Goal: Task Accomplishment & Management: Manage account settings

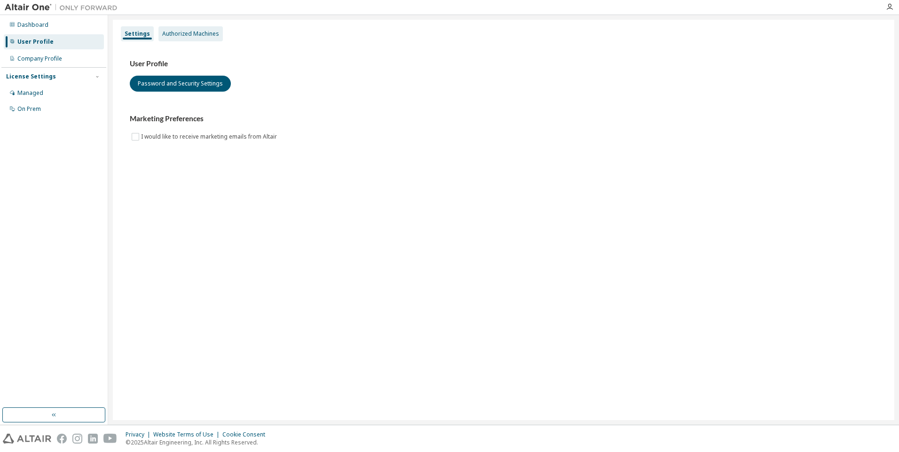
click at [191, 31] on div "Authorized Machines" at bounding box center [190, 34] width 57 height 8
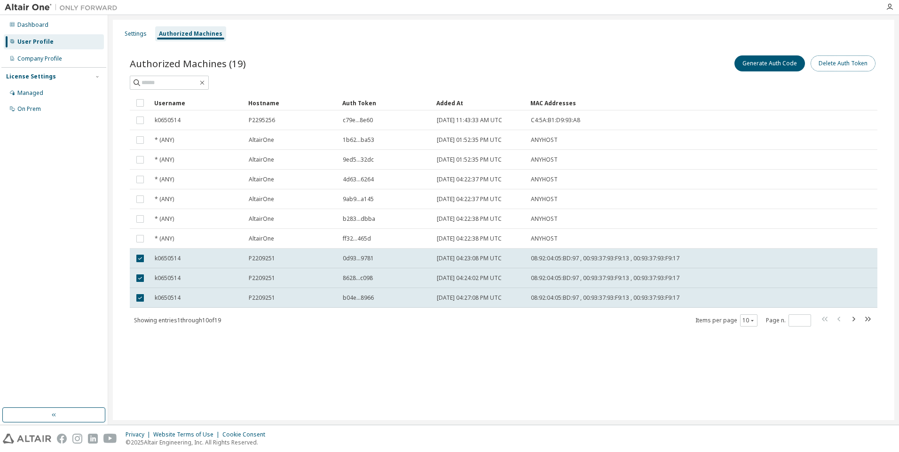
click at [850, 67] on button "Delete Auth Token" at bounding box center [842, 63] width 65 height 16
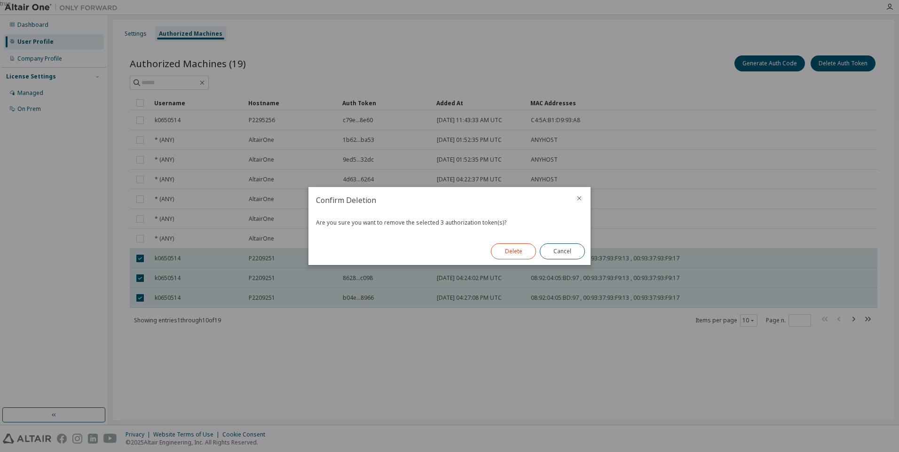
click at [521, 254] on button "Delete" at bounding box center [513, 251] width 45 height 16
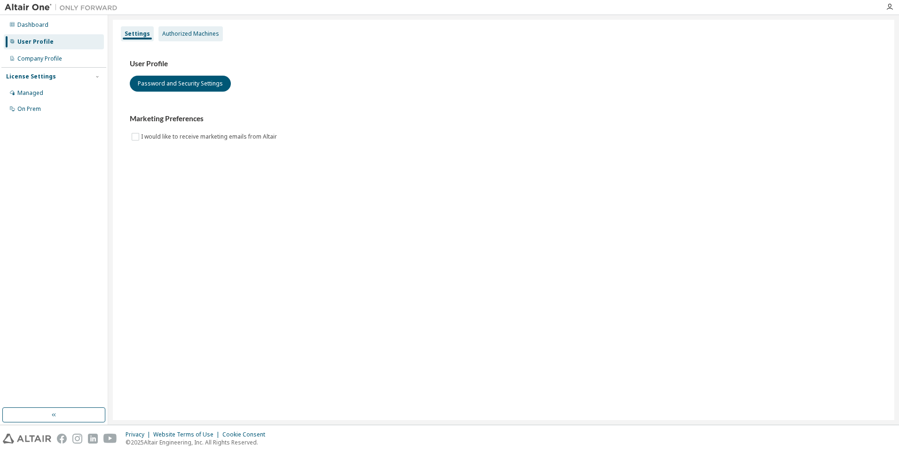
click at [196, 30] on div "Authorized Machines" at bounding box center [190, 34] width 57 height 8
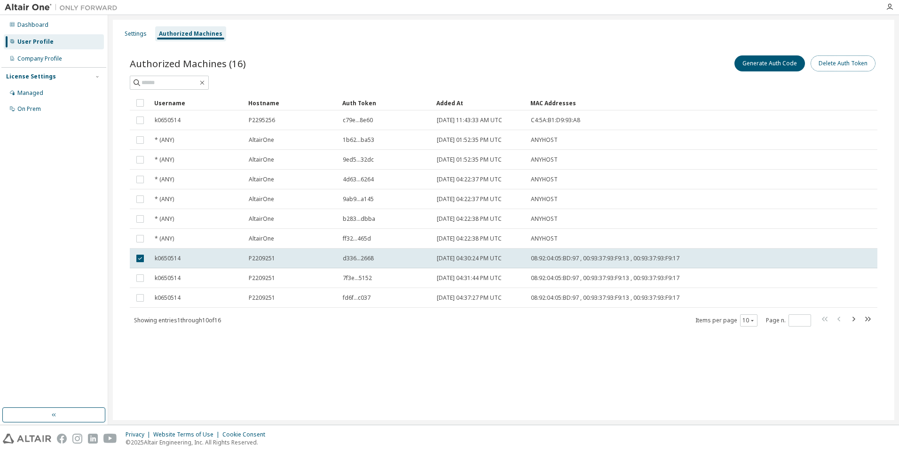
click at [845, 63] on button "Delete Auth Token" at bounding box center [842, 63] width 65 height 16
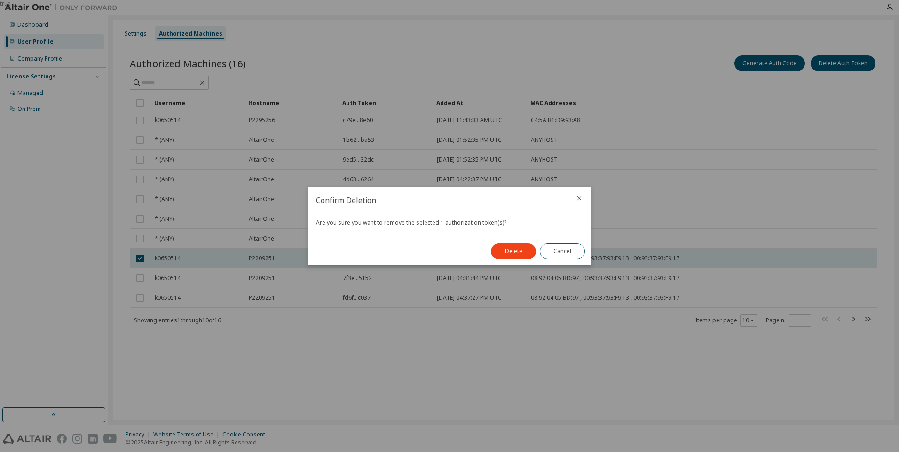
click at [515, 248] on button "Delete" at bounding box center [513, 251] width 45 height 16
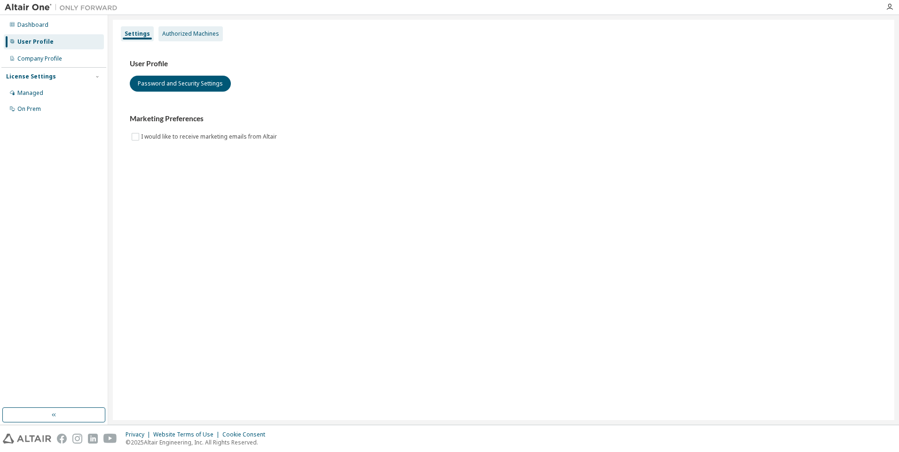
click at [197, 33] on div "Authorized Machines" at bounding box center [190, 34] width 57 height 8
click at [204, 28] on div "Authorized Machines" at bounding box center [190, 33] width 64 height 15
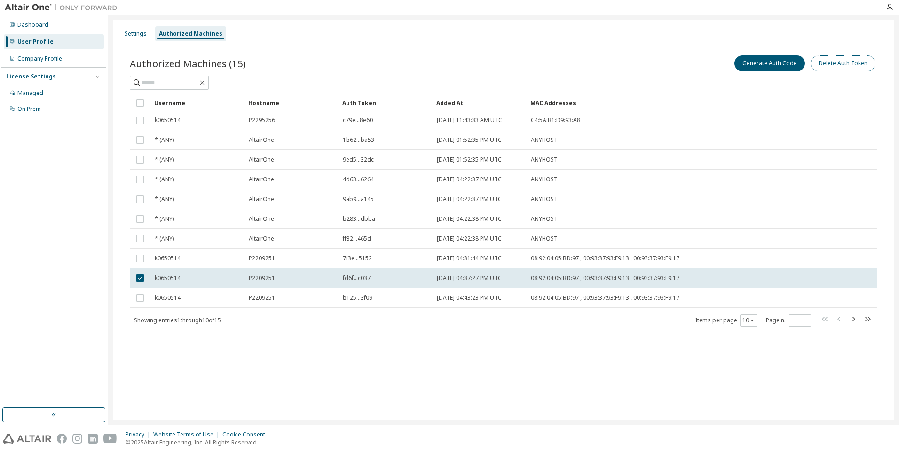
click at [835, 64] on button "Delete Auth Token" at bounding box center [842, 63] width 65 height 16
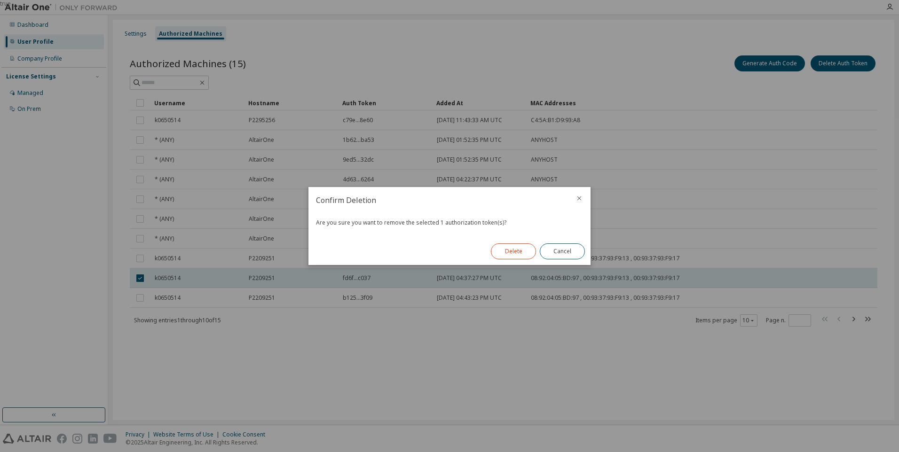
click at [511, 247] on button "Delete" at bounding box center [513, 251] width 45 height 16
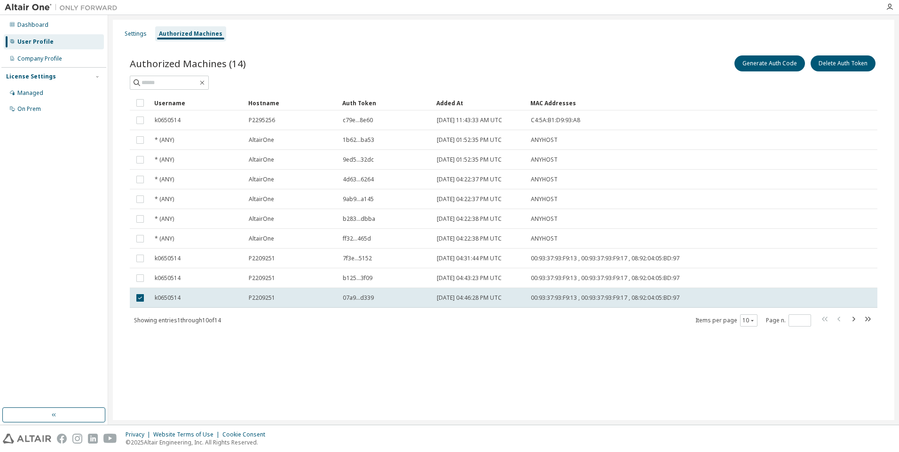
drag, startPoint x: 175, startPoint y: 300, endPoint x: 427, endPoint y: 354, distance: 257.6
click at [427, 354] on div "Settings Authorized Machines Authorized Machines (14) Generate Auth Code Delete…" at bounding box center [503, 220] width 781 height 400
click at [850, 67] on button "Delete Auth Token" at bounding box center [842, 63] width 65 height 16
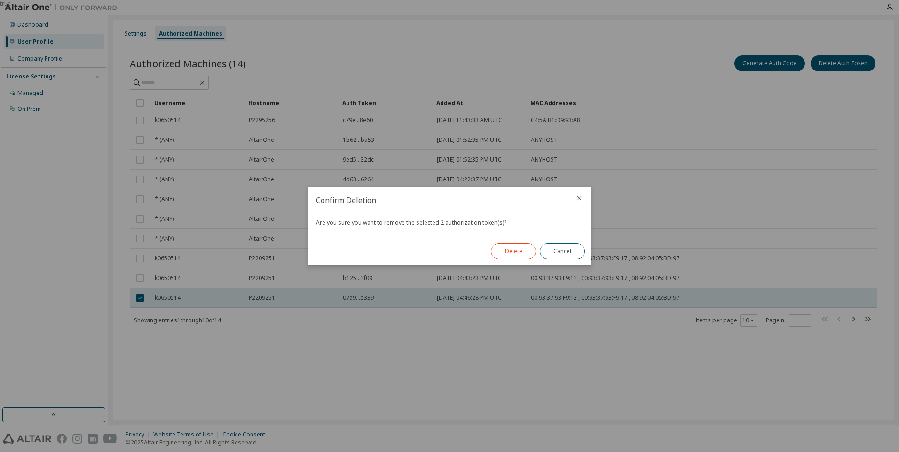
click at [517, 250] on button "Delete" at bounding box center [513, 251] width 45 height 16
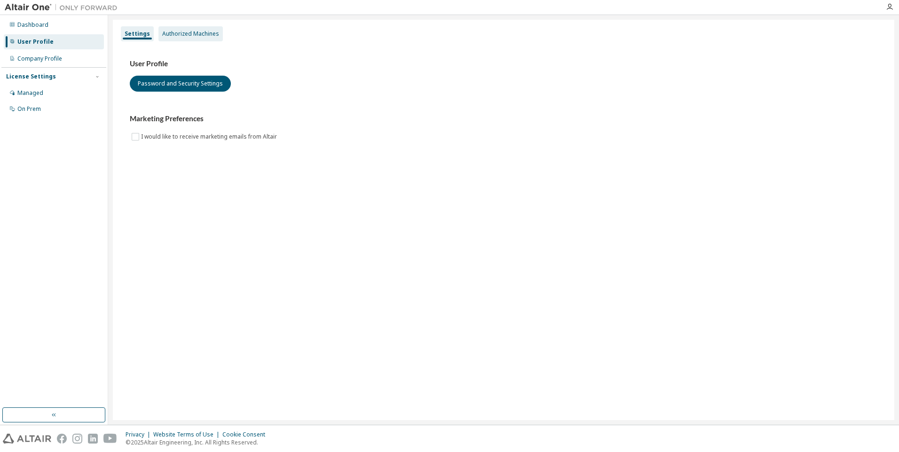
click at [192, 34] on div "Authorized Machines" at bounding box center [190, 34] width 57 height 8
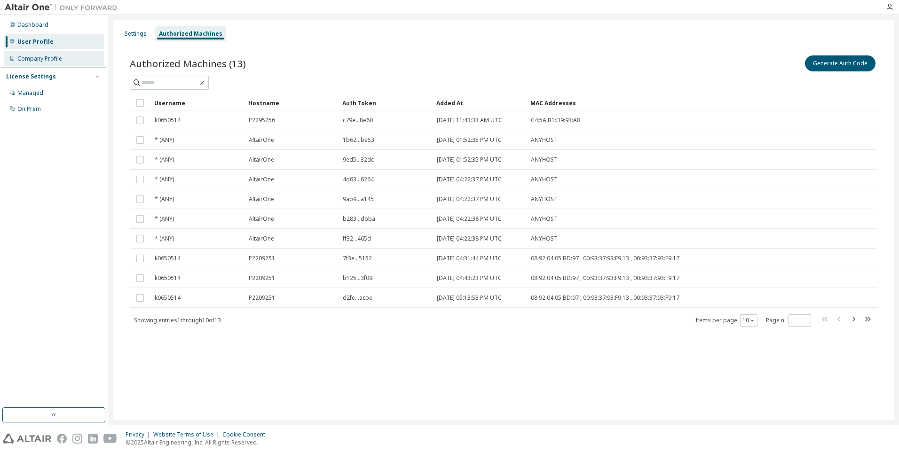
click at [27, 61] on div "Company Profile" at bounding box center [39, 59] width 45 height 8
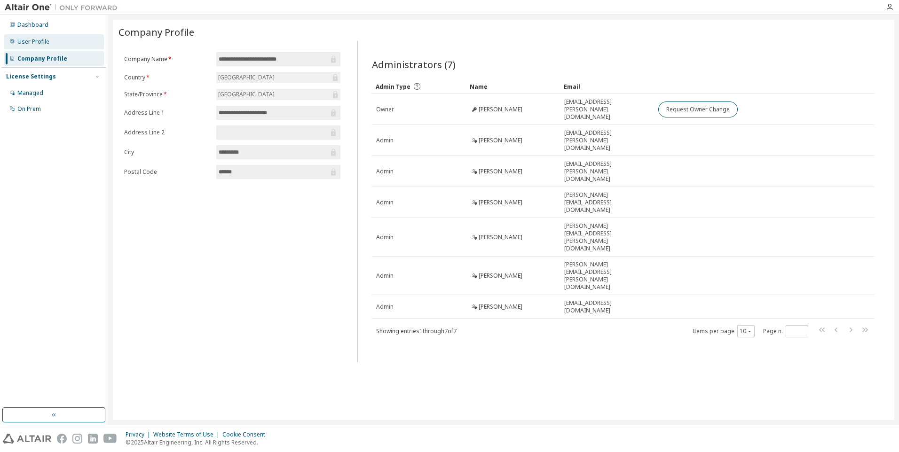
click at [30, 39] on div "User Profile" at bounding box center [33, 42] width 32 height 8
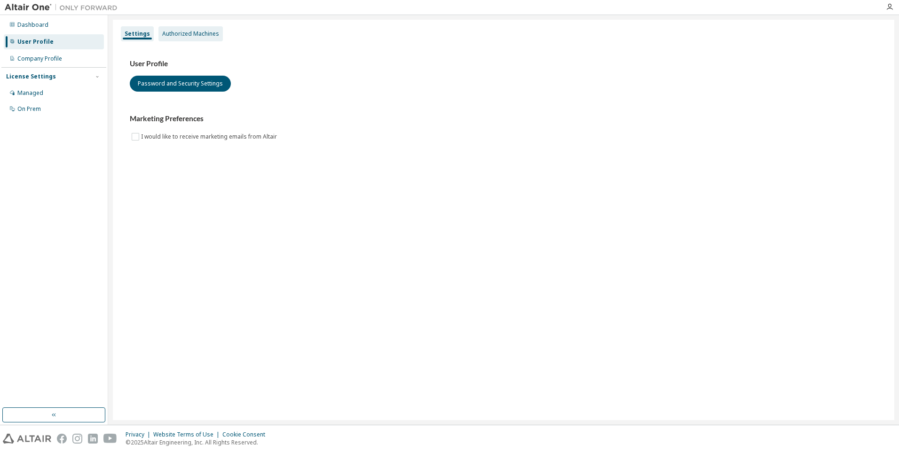
click at [213, 31] on div "Authorized Machines" at bounding box center [190, 34] width 57 height 8
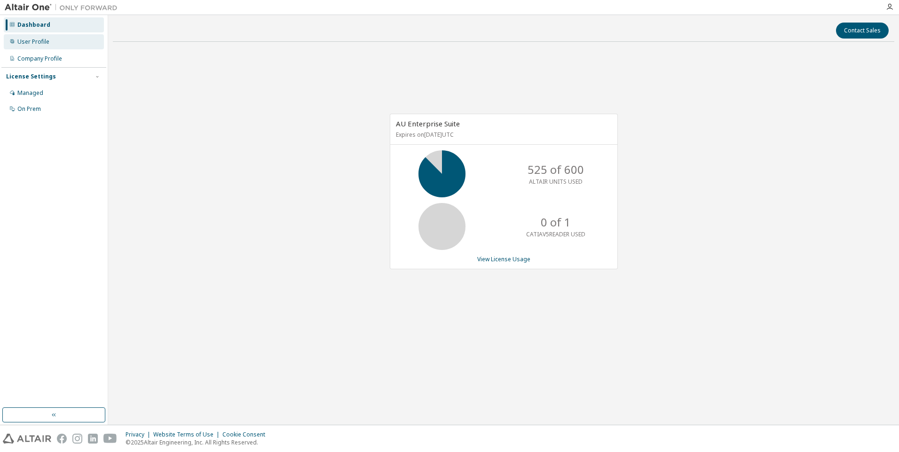
click at [38, 41] on div "User Profile" at bounding box center [33, 42] width 32 height 8
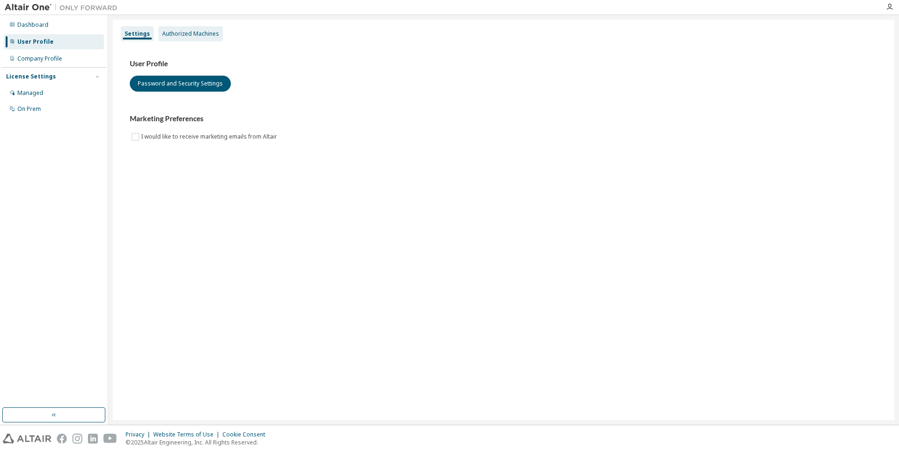
click at [187, 30] on div "Authorized Machines" at bounding box center [190, 34] width 57 height 8
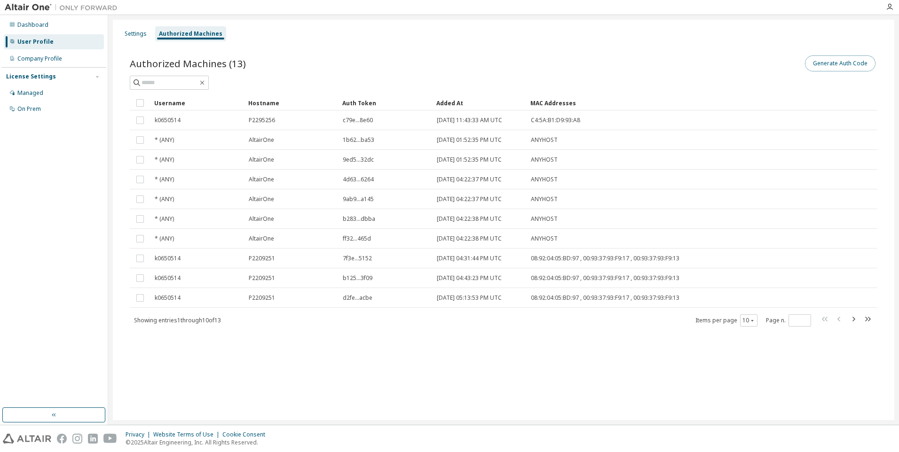
click at [829, 61] on button "Generate Auth Code" at bounding box center [840, 63] width 70 height 16
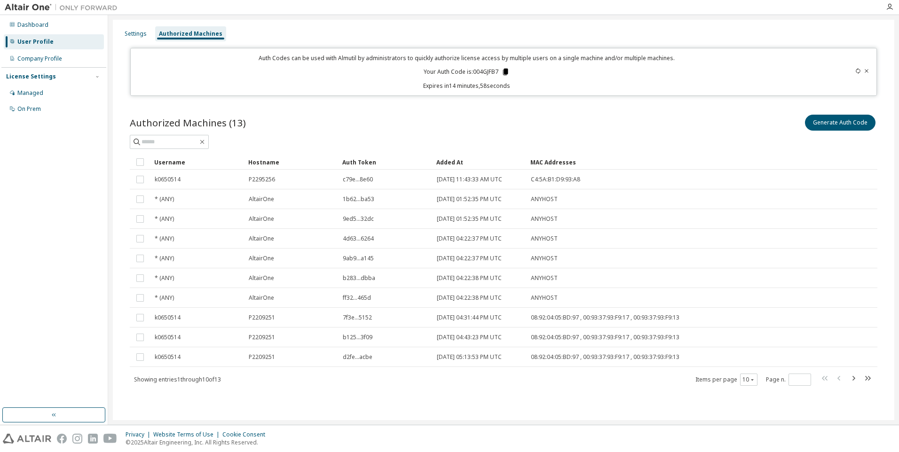
click at [505, 72] on icon at bounding box center [505, 72] width 5 height 7
click at [852, 120] on button "Generate Auth Code" at bounding box center [840, 123] width 70 height 16
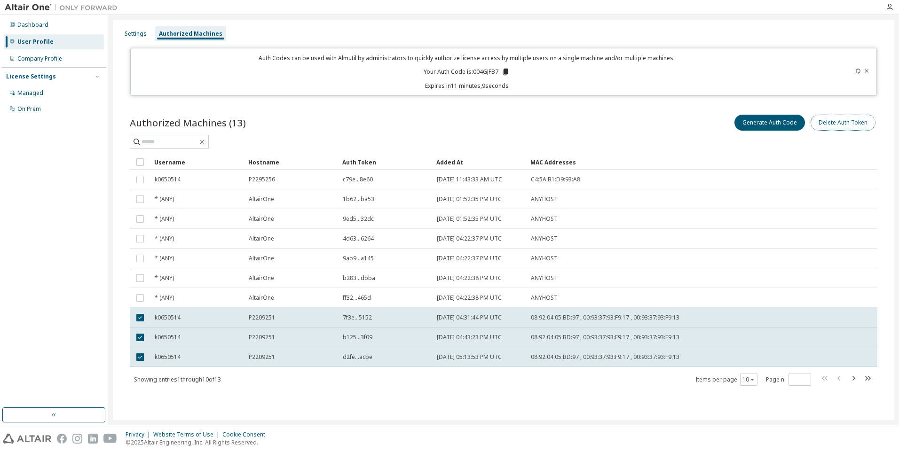
click at [838, 124] on button "Delete Auth Token" at bounding box center [842, 123] width 65 height 16
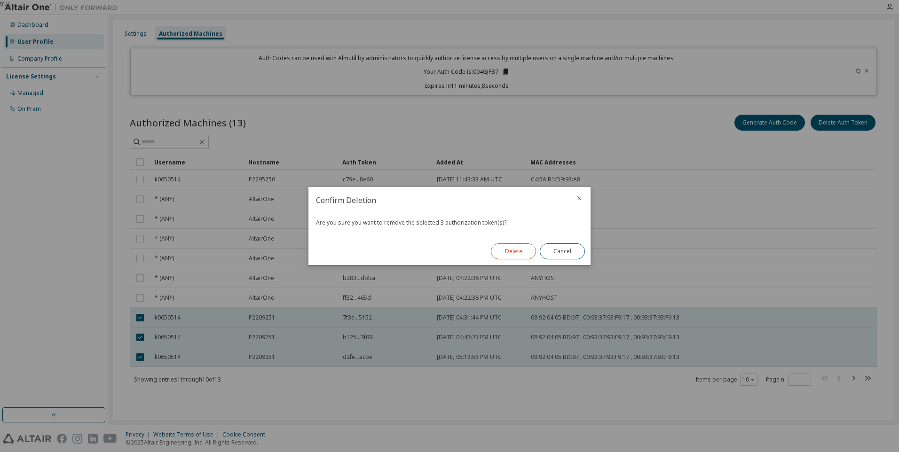
click at [506, 258] on button "Delete" at bounding box center [513, 251] width 45 height 16
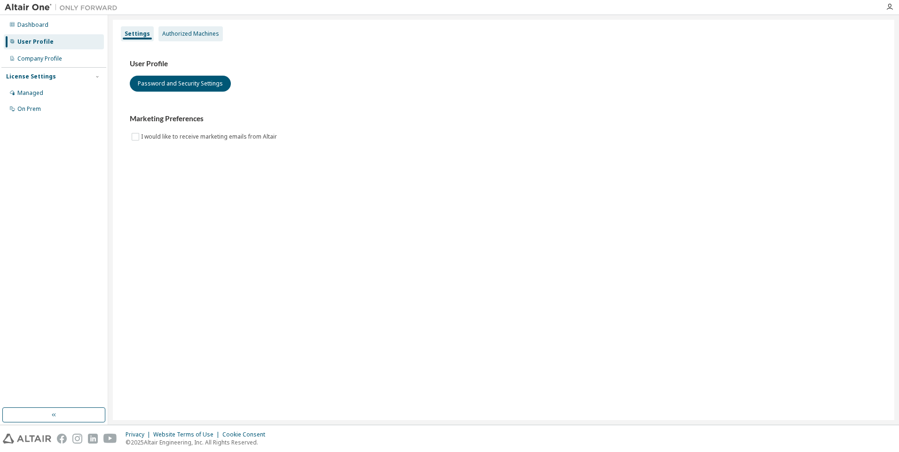
click at [211, 35] on div "Authorized Machines" at bounding box center [190, 34] width 57 height 8
